Goal: Task Accomplishment & Management: Manage account settings

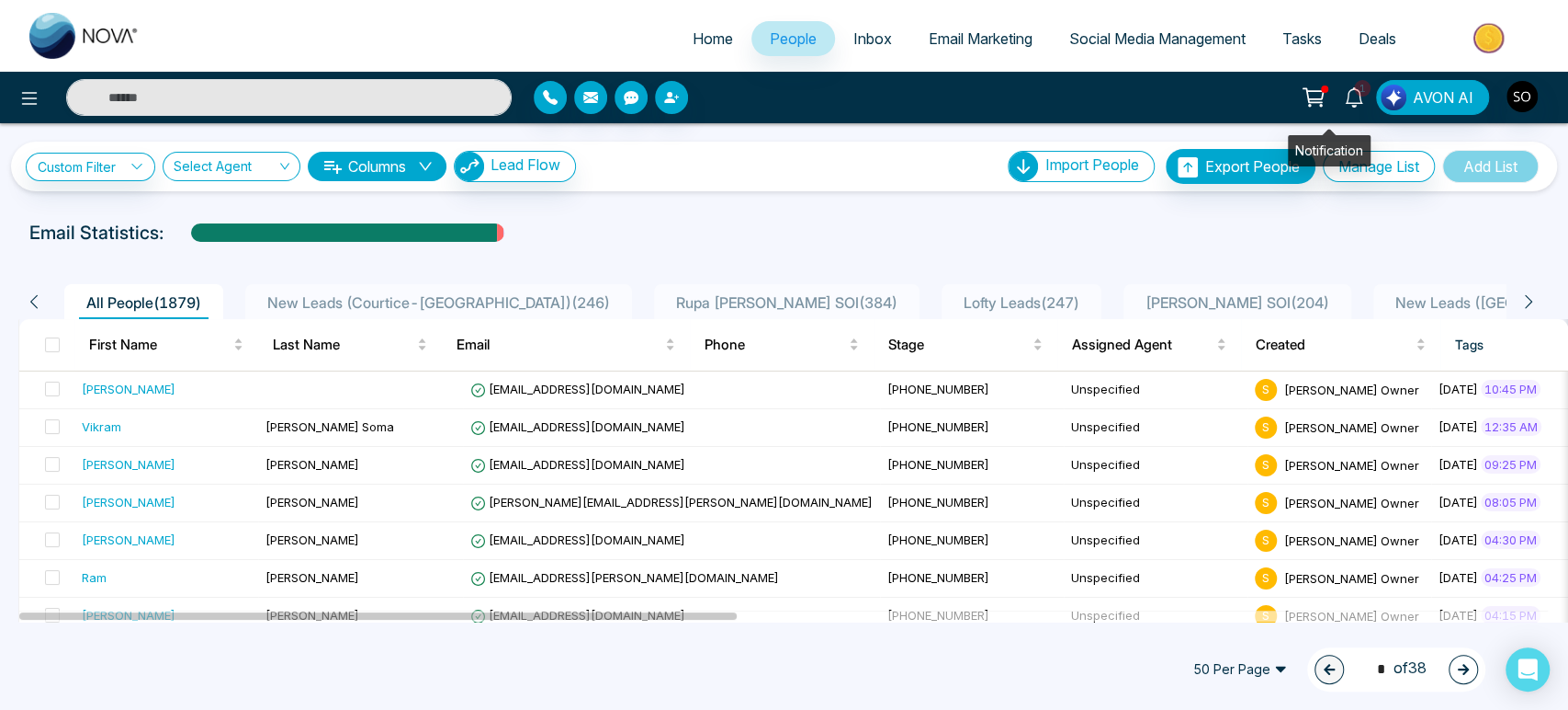
click at [1344, 98] on icon at bounding box center [1353, 97] width 20 height 20
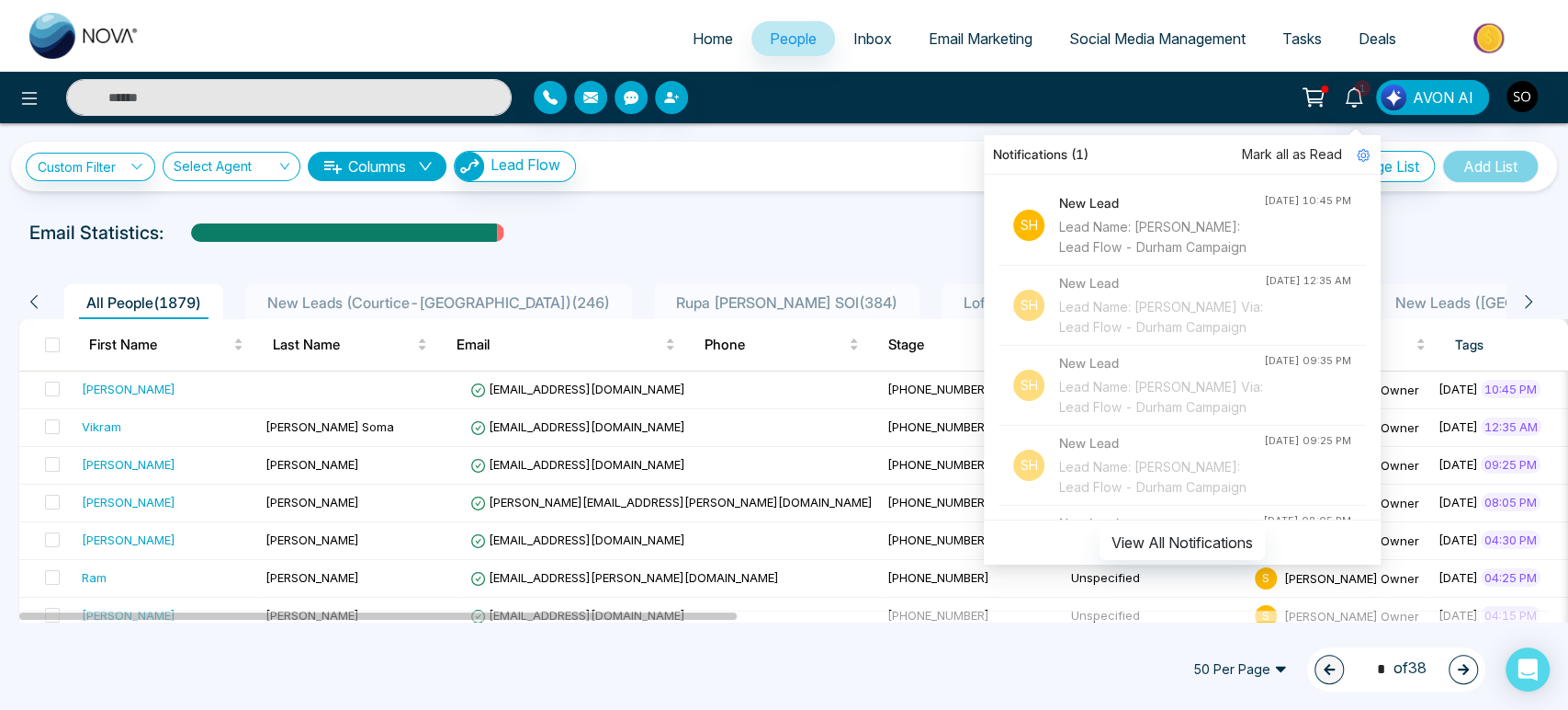
click at [1295, 152] on span "Mark all as Read" at bounding box center [1292, 154] width 100 height 20
click at [96, 398] on div "[PERSON_NAME]" at bounding box center [129, 389] width 94 height 18
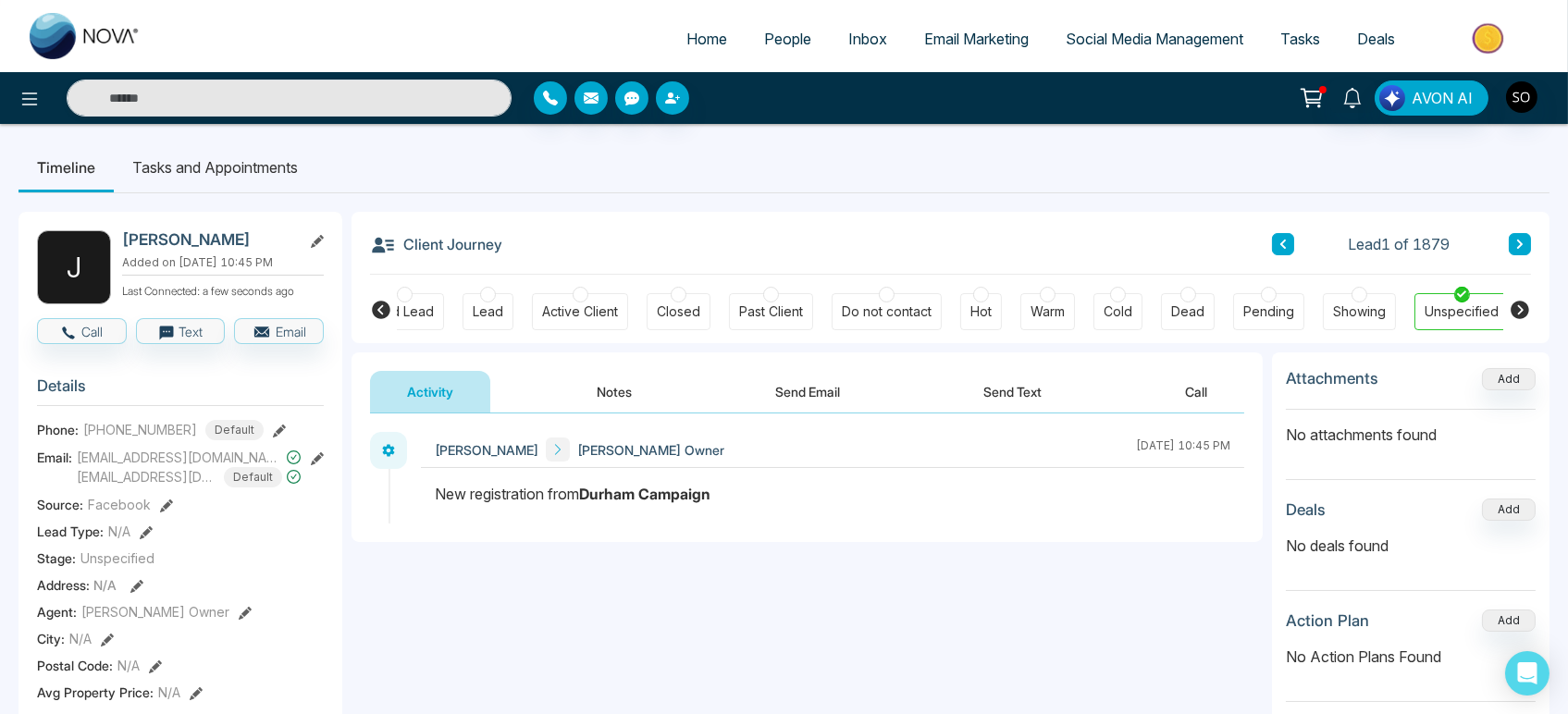
scroll to position [0, 237]
click at [310, 241] on div "[PERSON_NAME]" at bounding box center [222, 240] width 202 height 19
click at [311, 460] on icon at bounding box center [317, 457] width 13 height 13
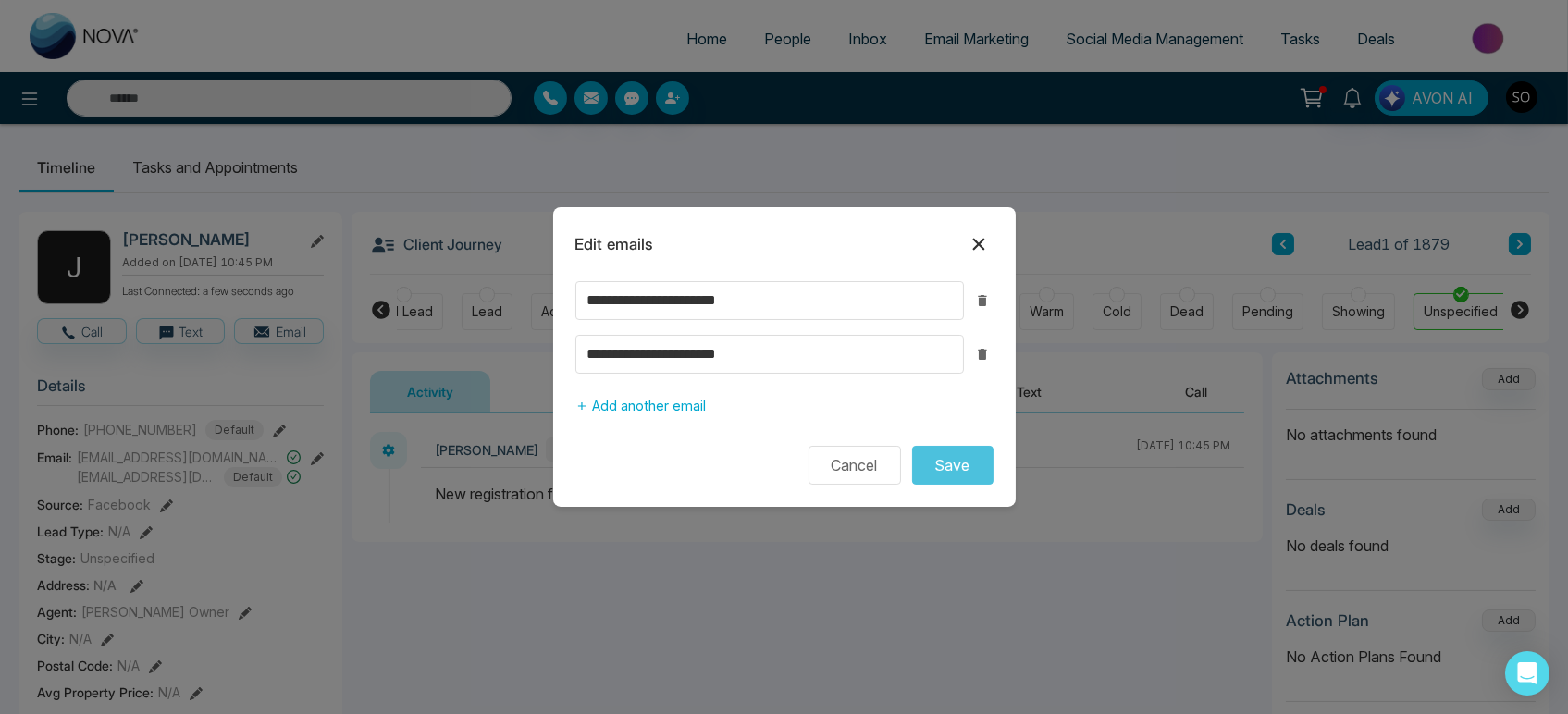
click at [982, 238] on icon at bounding box center [978, 244] width 12 height 12
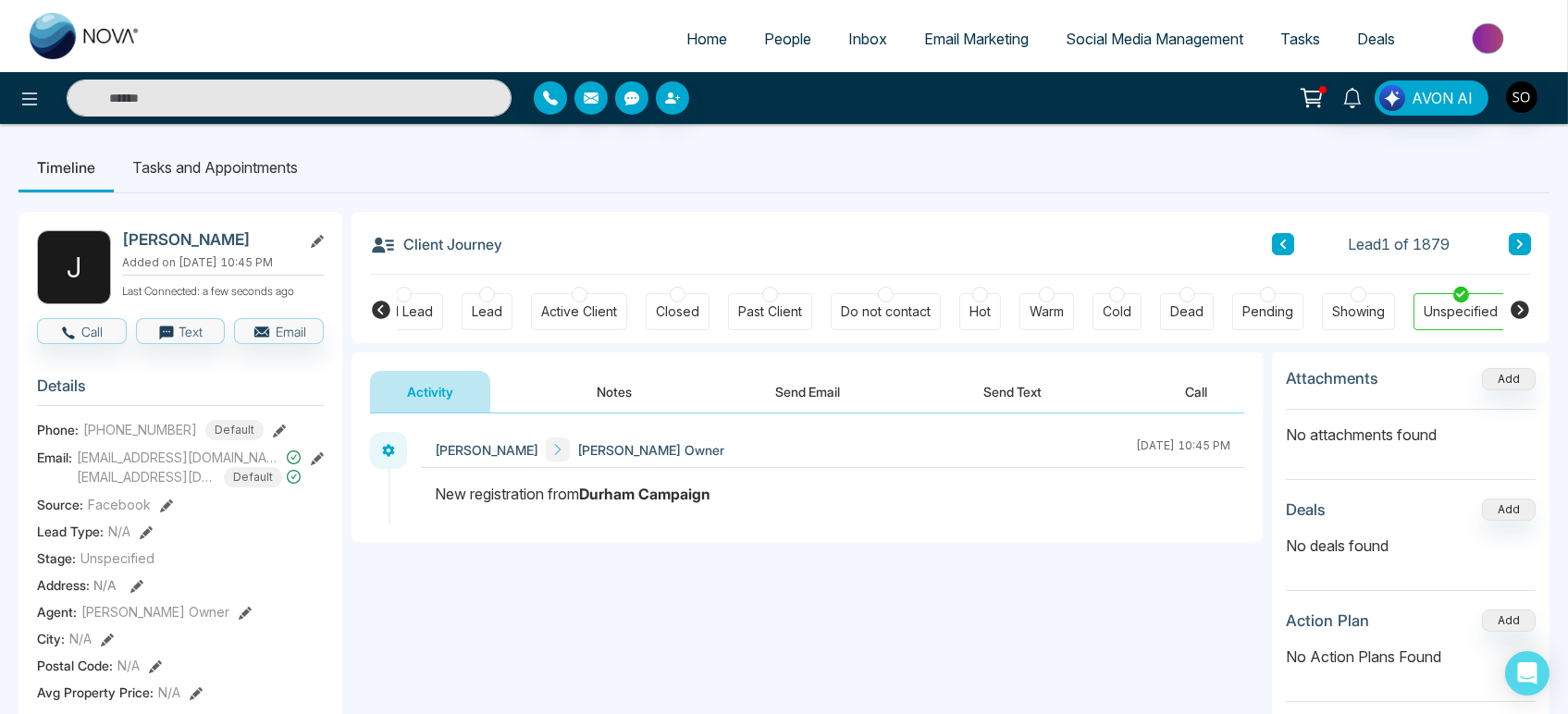
click at [314, 248] on icon at bounding box center [317, 240] width 13 height 13
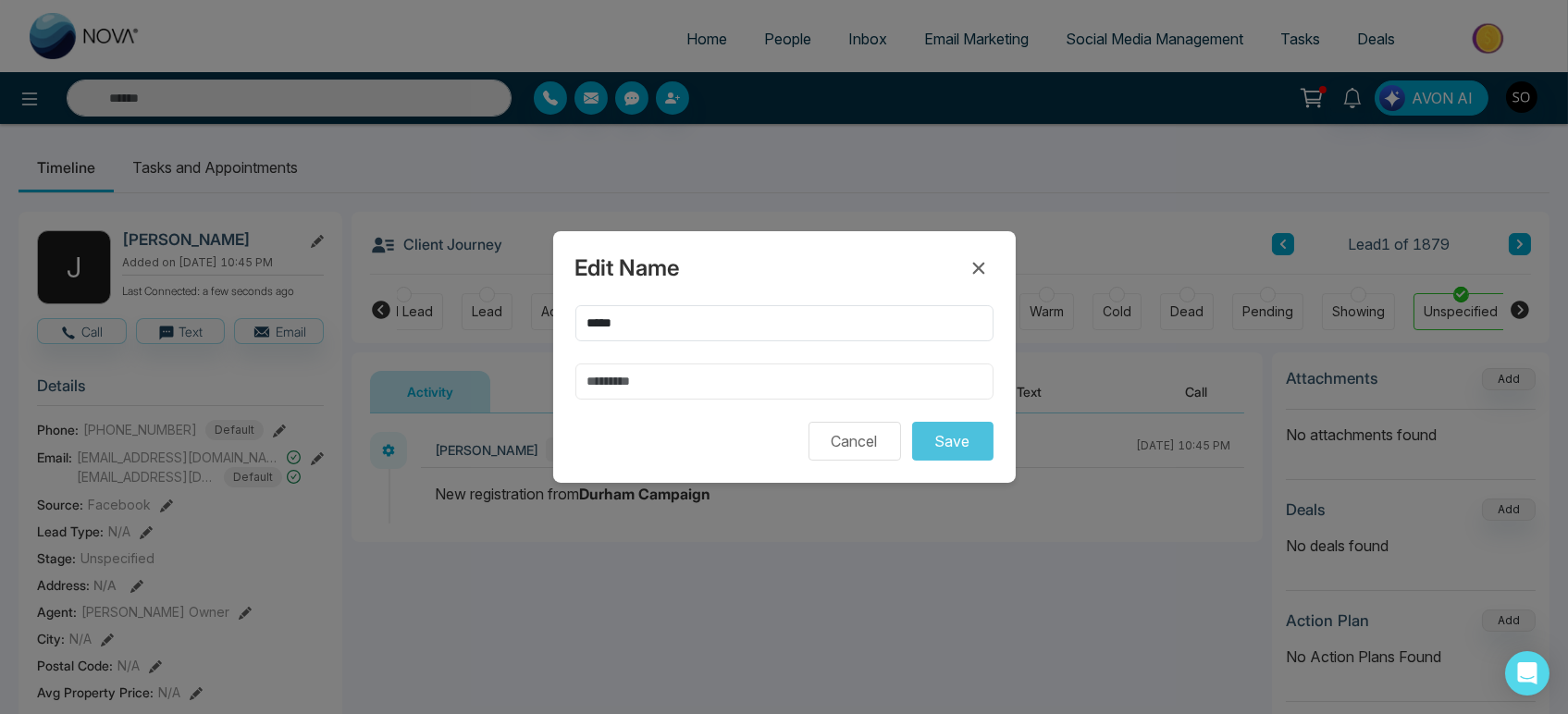
click at [673, 392] on input "text" at bounding box center [784, 380] width 418 height 36
type input "******"
click at [954, 476] on div "Edit Name ***** ****** Cancel Save" at bounding box center [784, 356] width 462 height 252
click at [939, 443] on button "Save" at bounding box center [952, 441] width 81 height 39
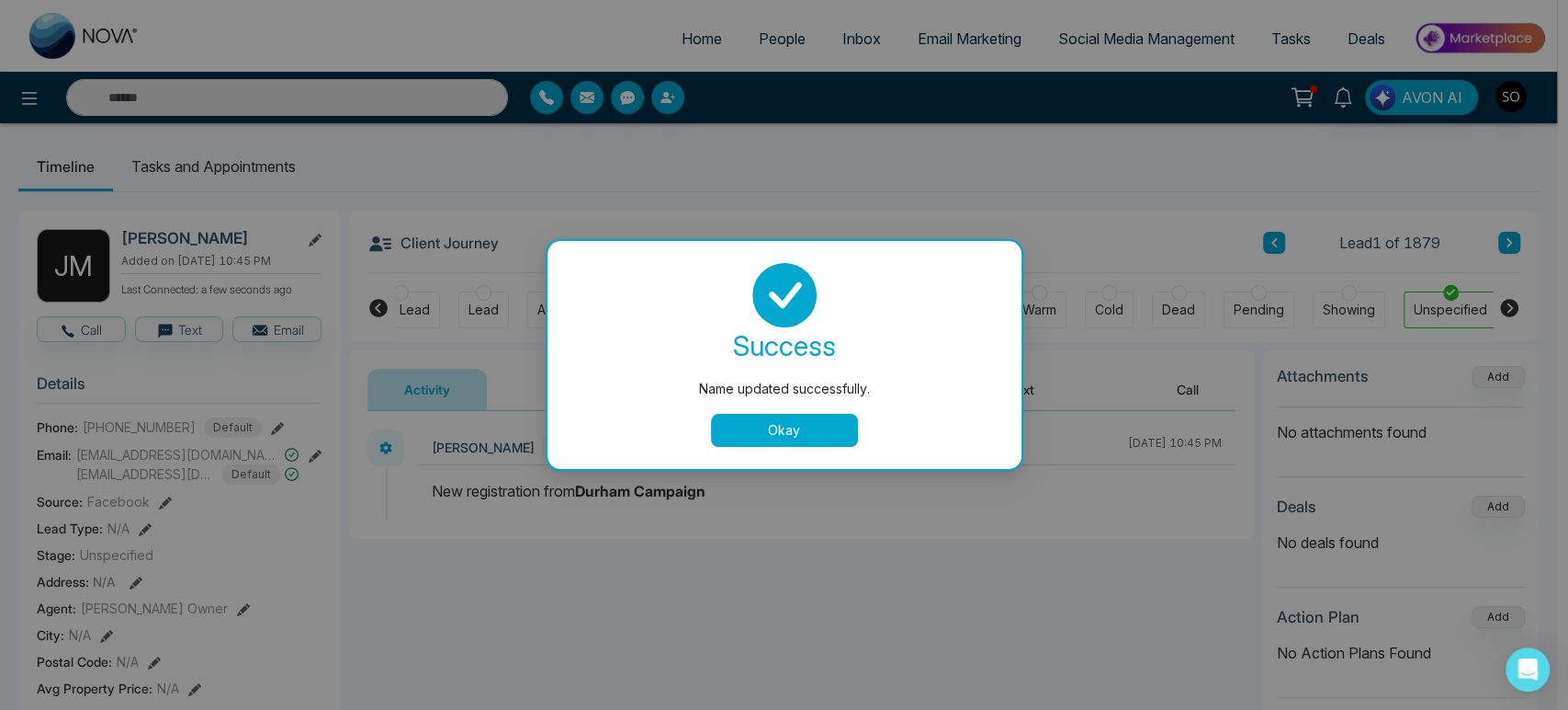
click at [805, 434] on button "Okay" at bounding box center [784, 430] width 147 height 33
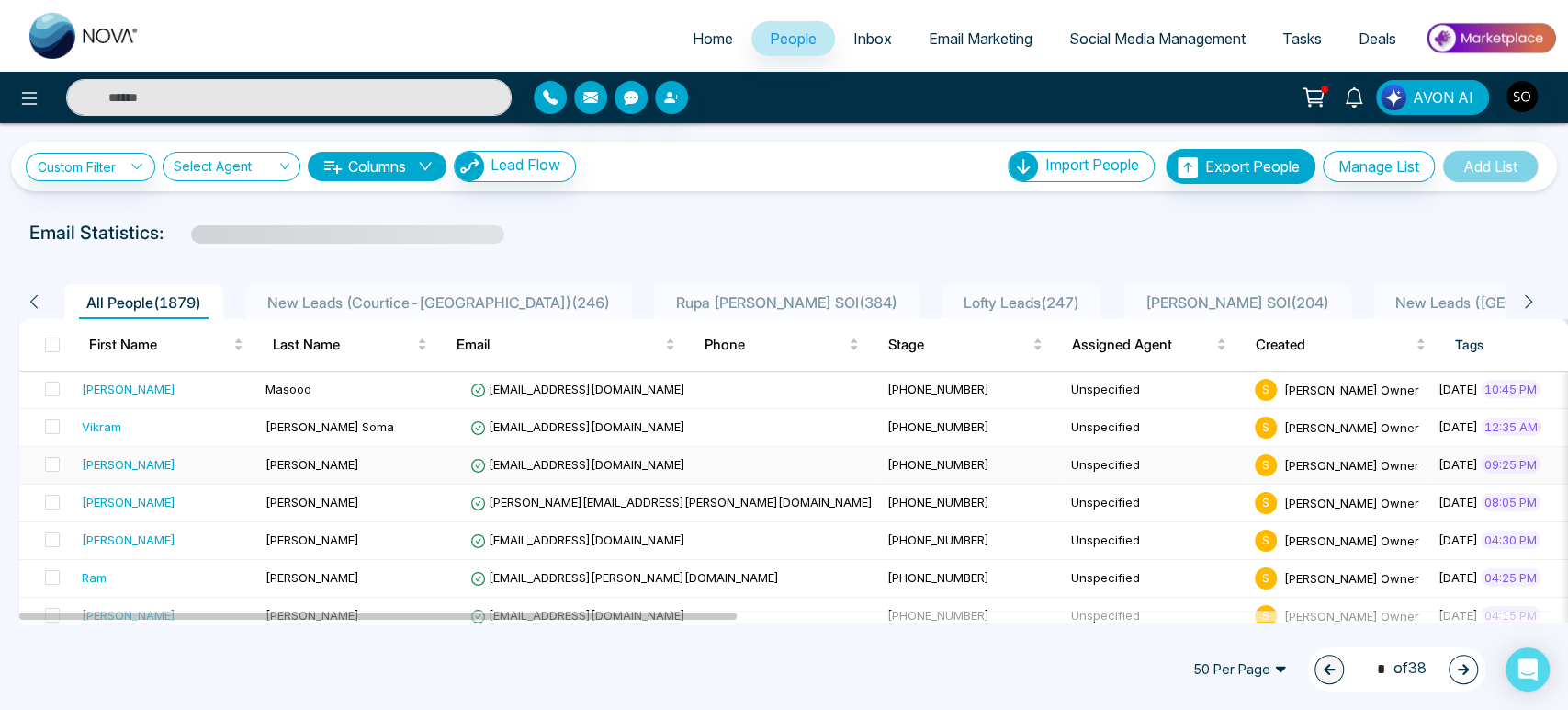
scroll to position [102, 0]
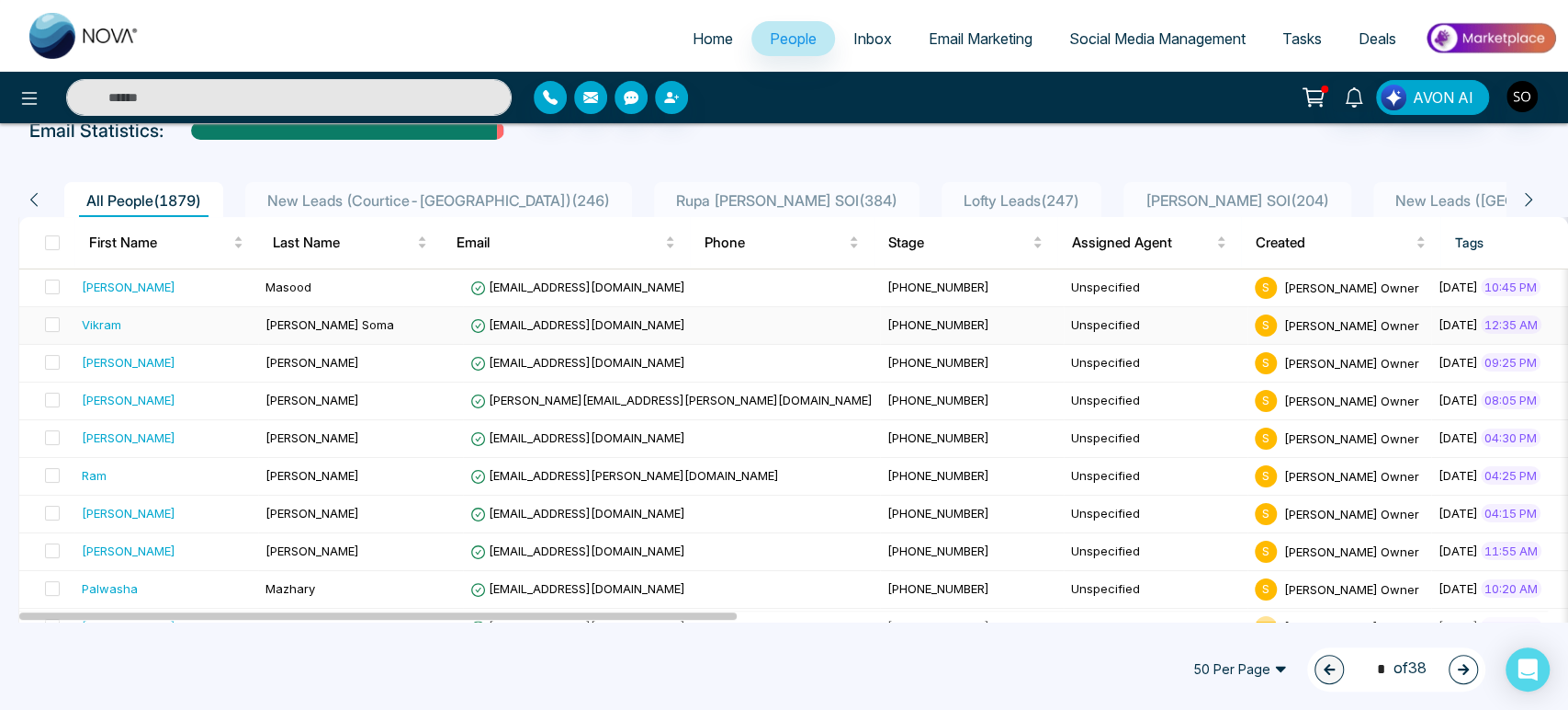
click at [121, 334] on div "Vikram" at bounding box center [101, 324] width 39 height 18
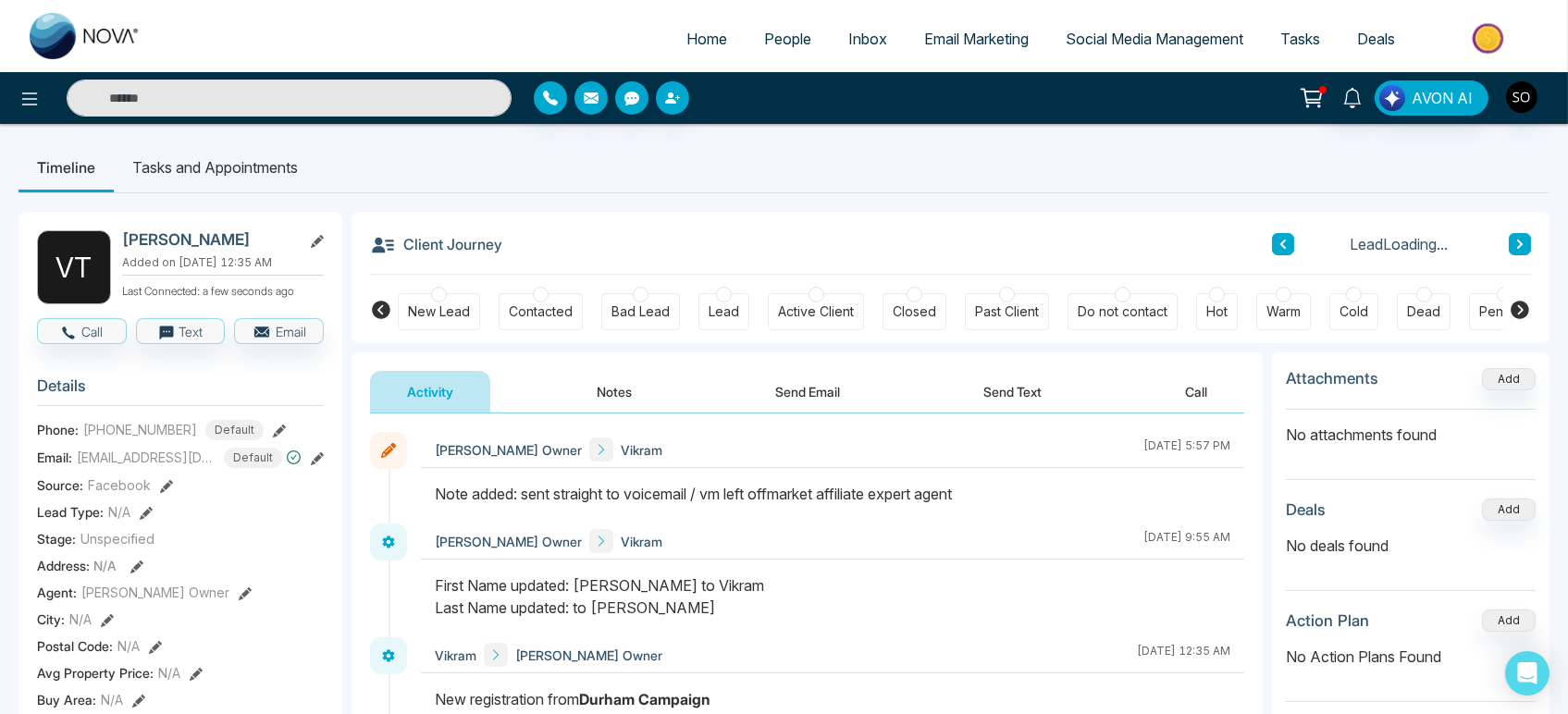
click at [322, 244] on icon at bounding box center [317, 240] width 13 height 13
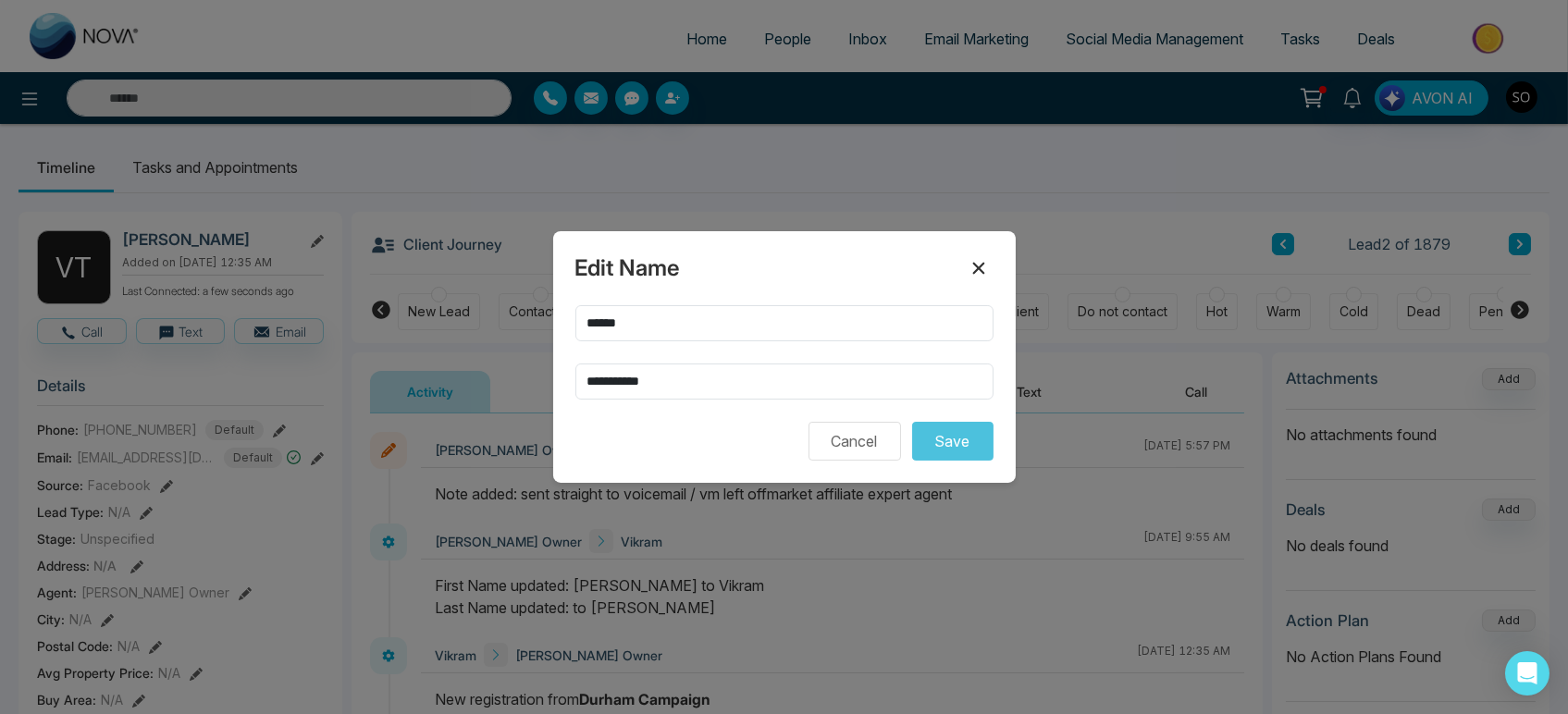
click at [973, 262] on icon at bounding box center [978, 268] width 12 height 12
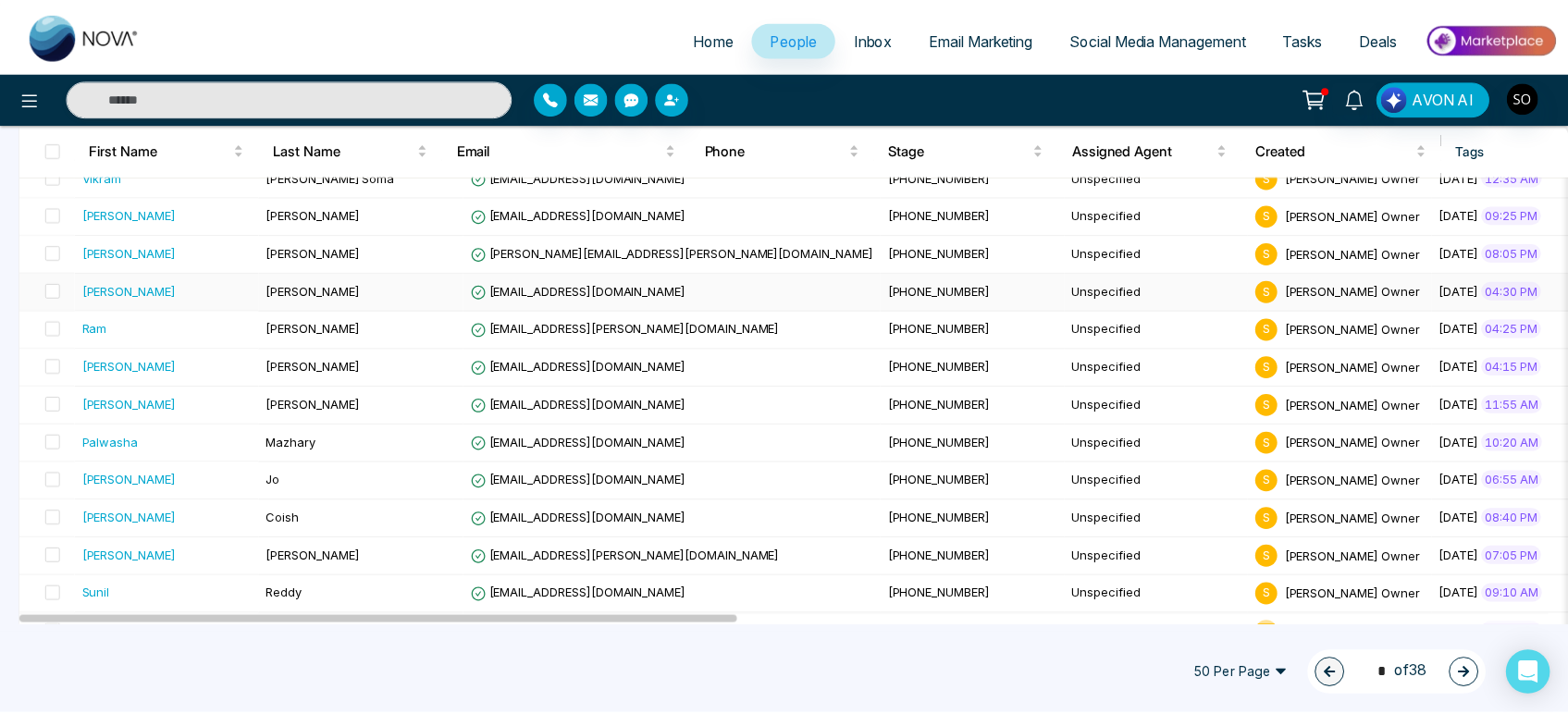
scroll to position [308, 0]
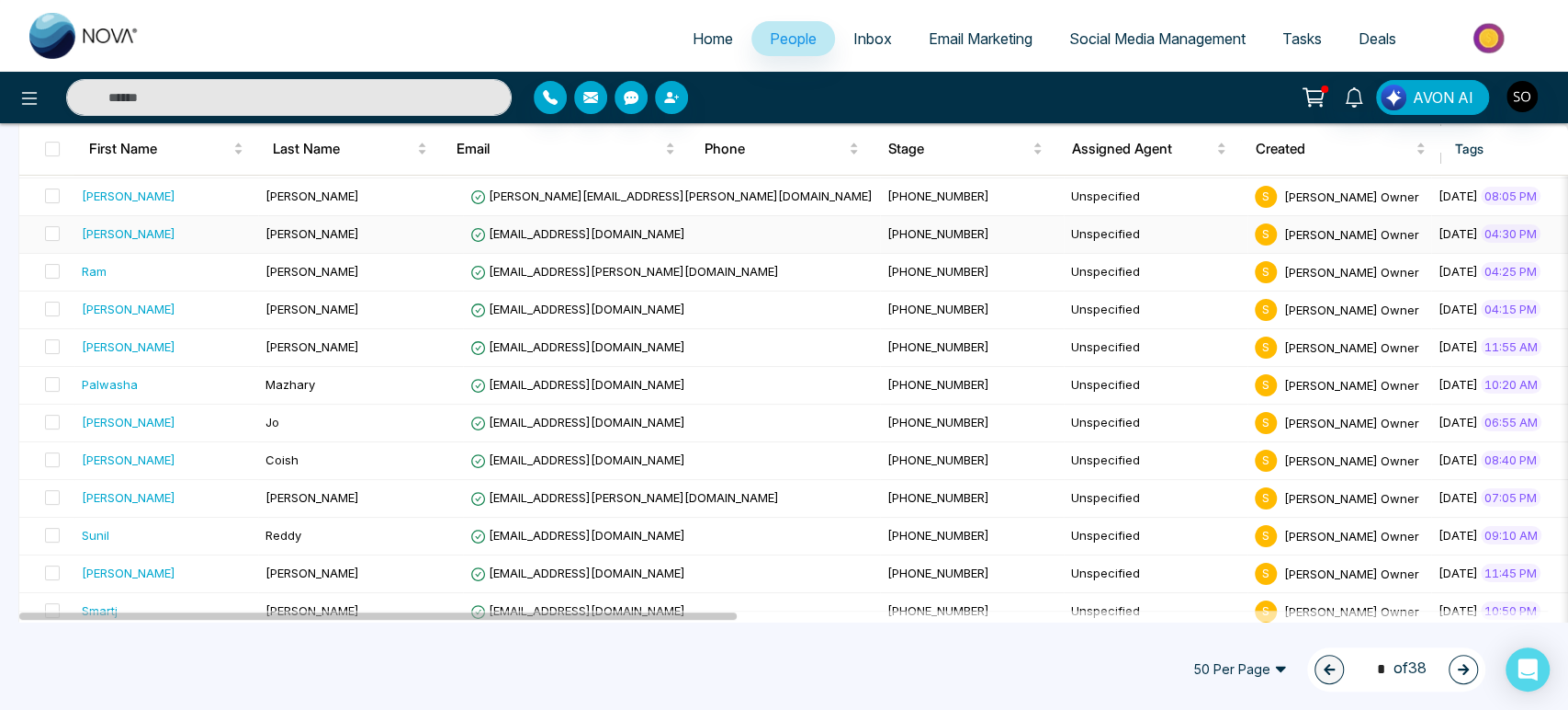
click at [158, 243] on div "[PERSON_NAME]" at bounding box center [166, 233] width 169 height 18
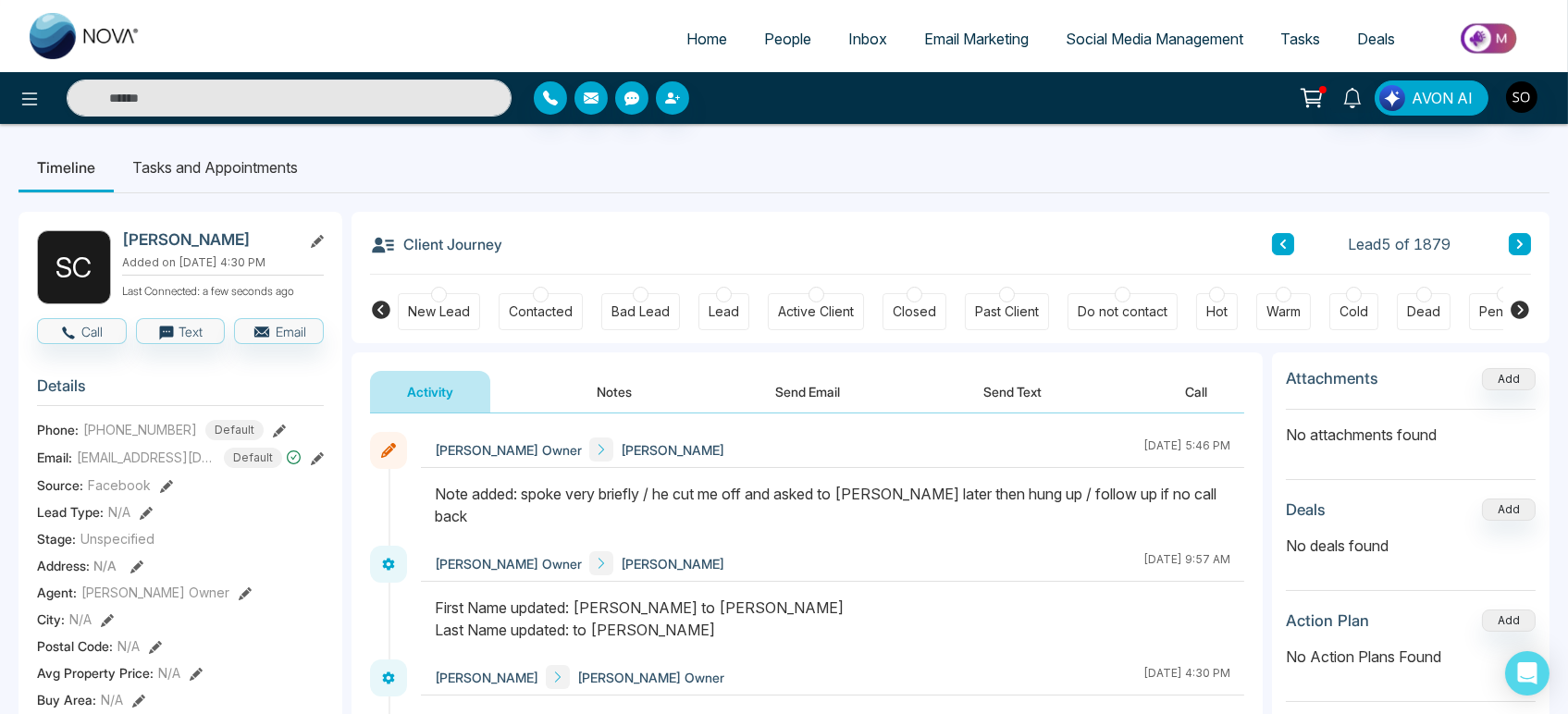
click at [696, 48] on span "Home" at bounding box center [707, 39] width 41 height 18
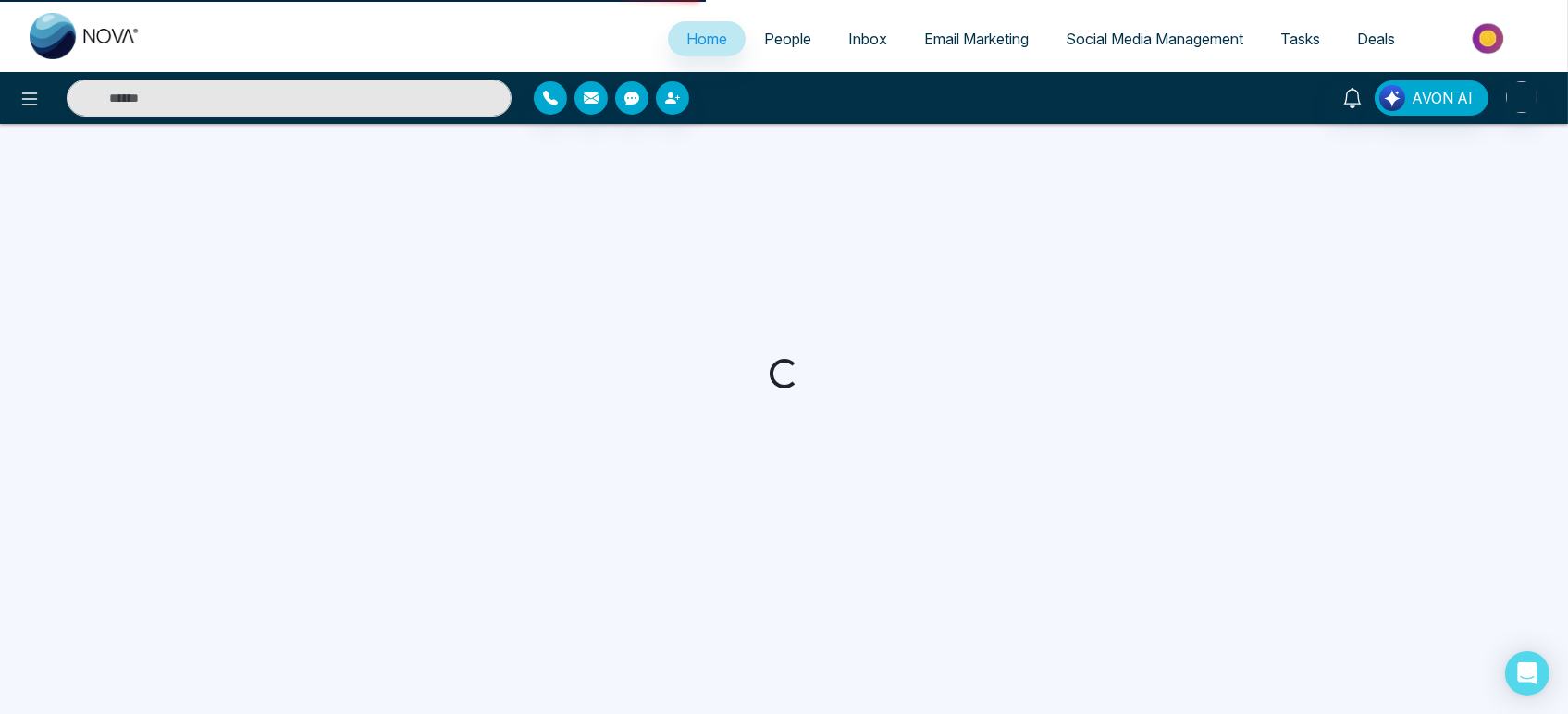
select select "*"
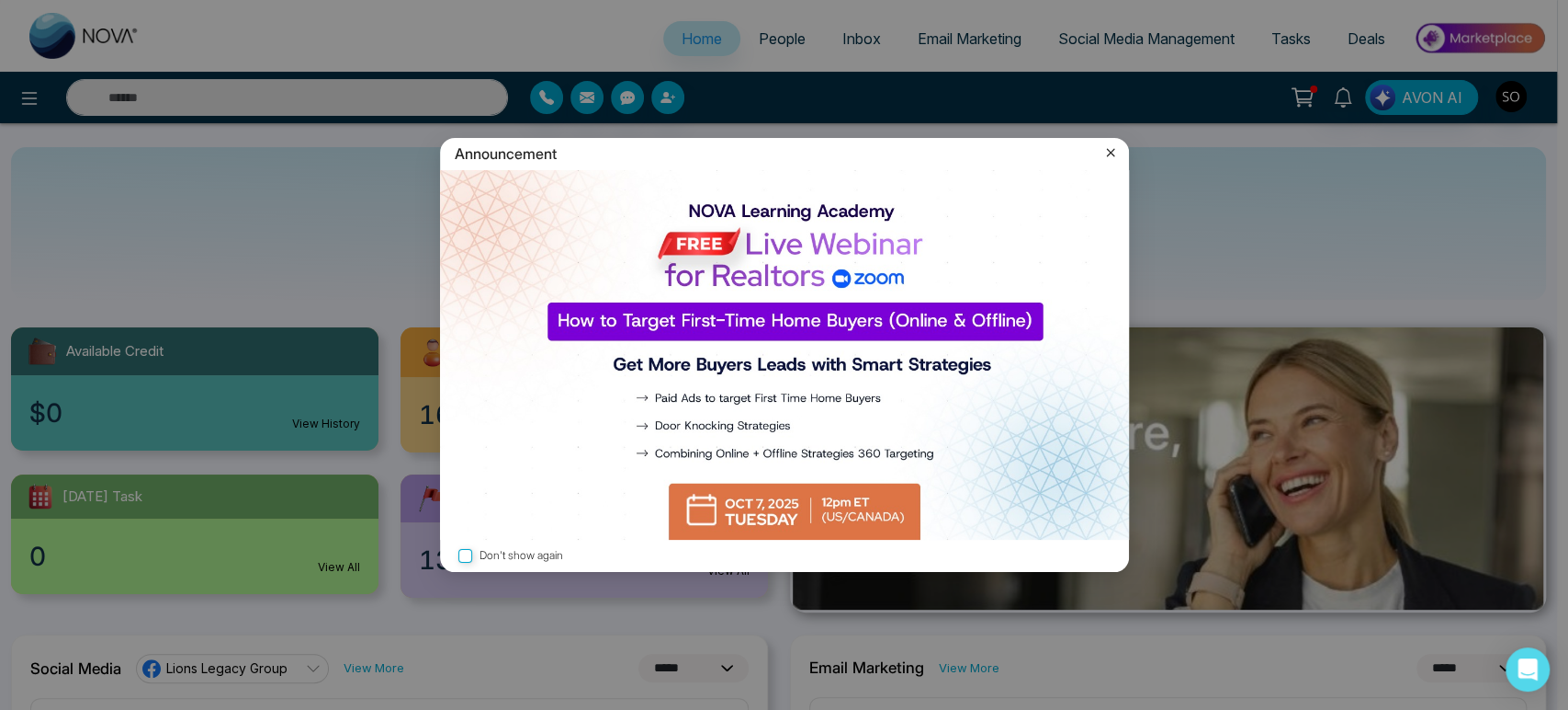
click at [1113, 154] on icon at bounding box center [1111, 152] width 18 height 18
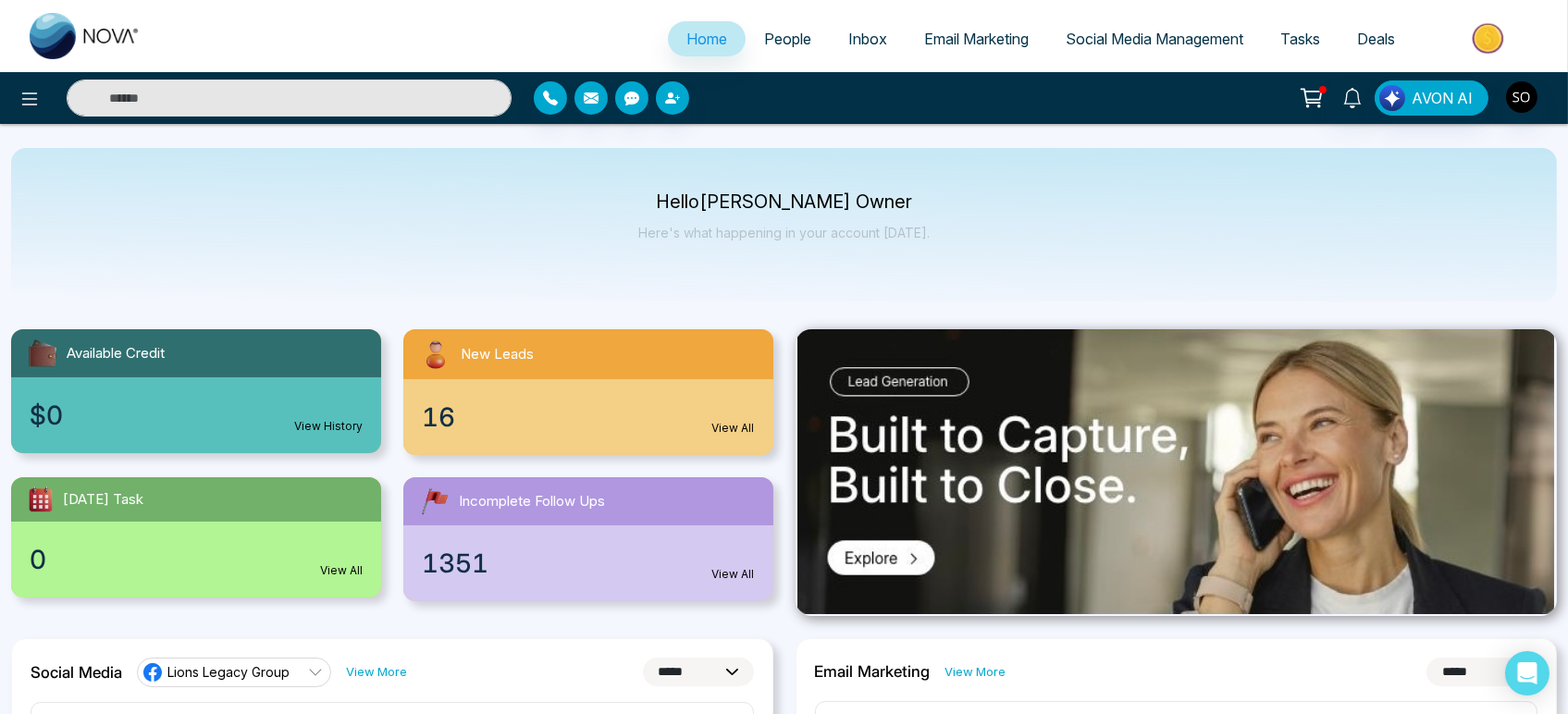
click at [790, 45] on span "People" at bounding box center [787, 39] width 47 height 18
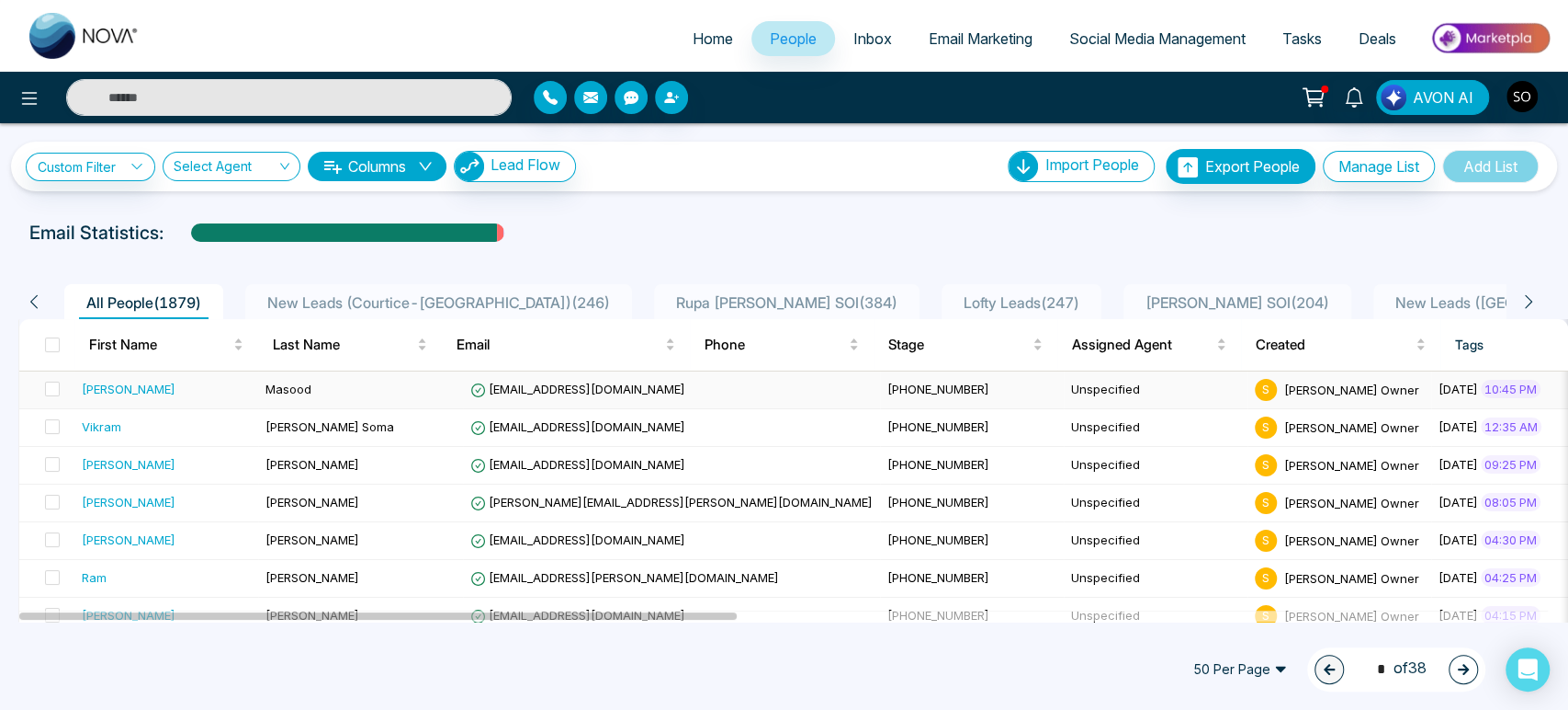
click at [291, 396] on span "Masood" at bounding box center [289, 389] width 46 height 14
